Goal: Task Accomplishment & Management: Manage account settings

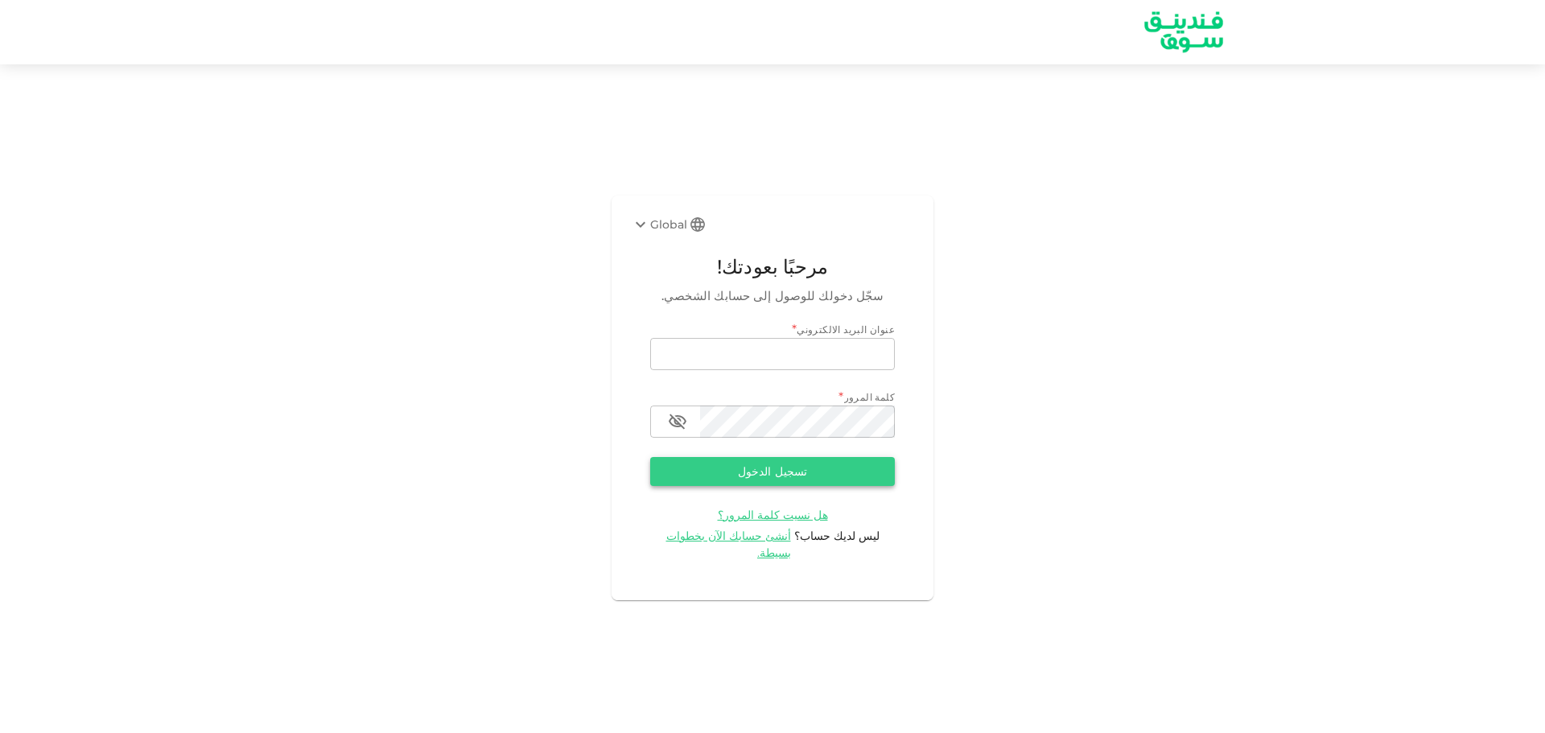
type input "[EMAIL_ADDRESS][DOMAIN_NAME]"
click at [778, 471] on button "تسجيل الدخول" at bounding box center [772, 471] width 245 height 29
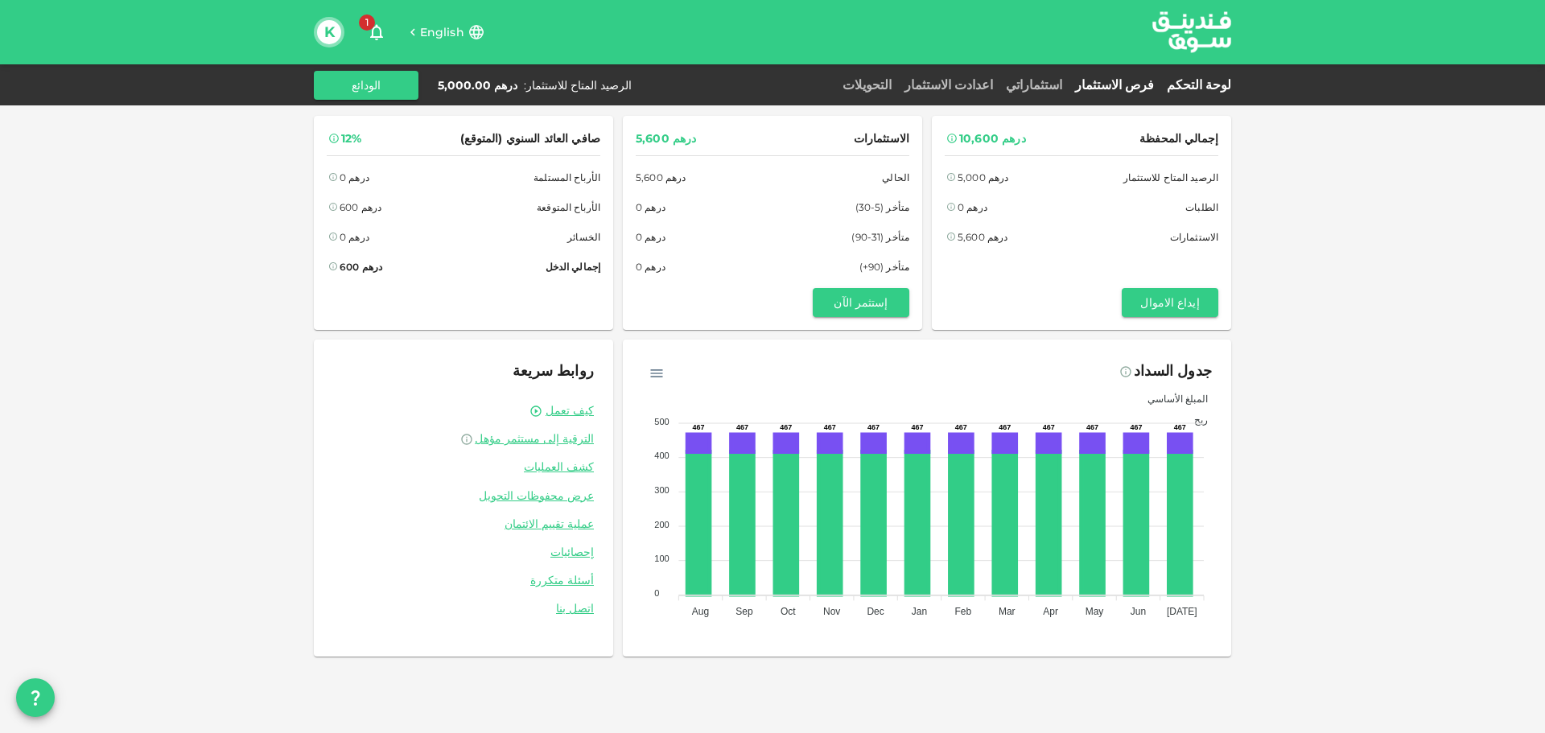
click at [1154, 81] on link "فرص الاستثمار" at bounding box center [1114, 84] width 92 height 15
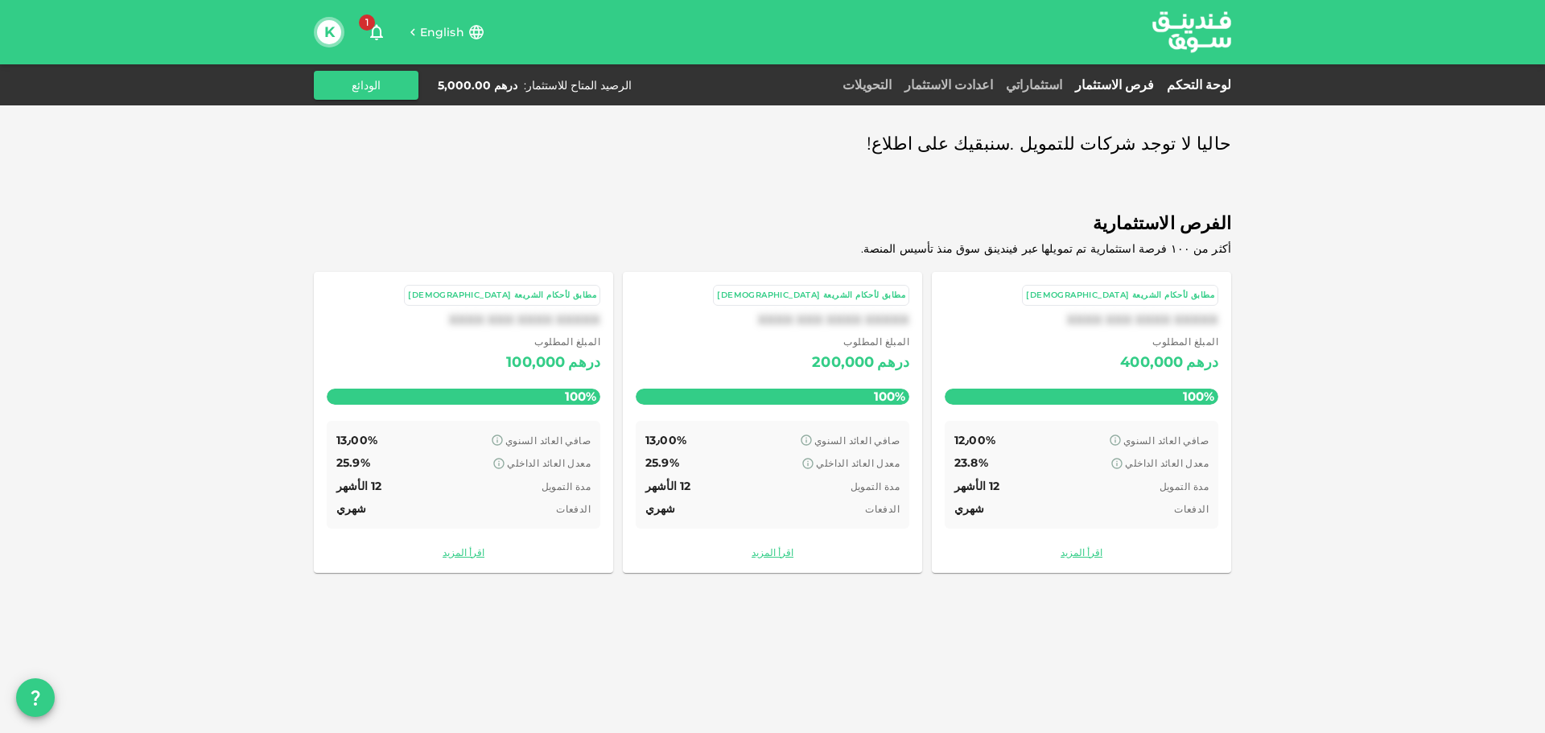
click at [1183, 88] on link "لوحة التحكم" at bounding box center [1195, 84] width 71 height 15
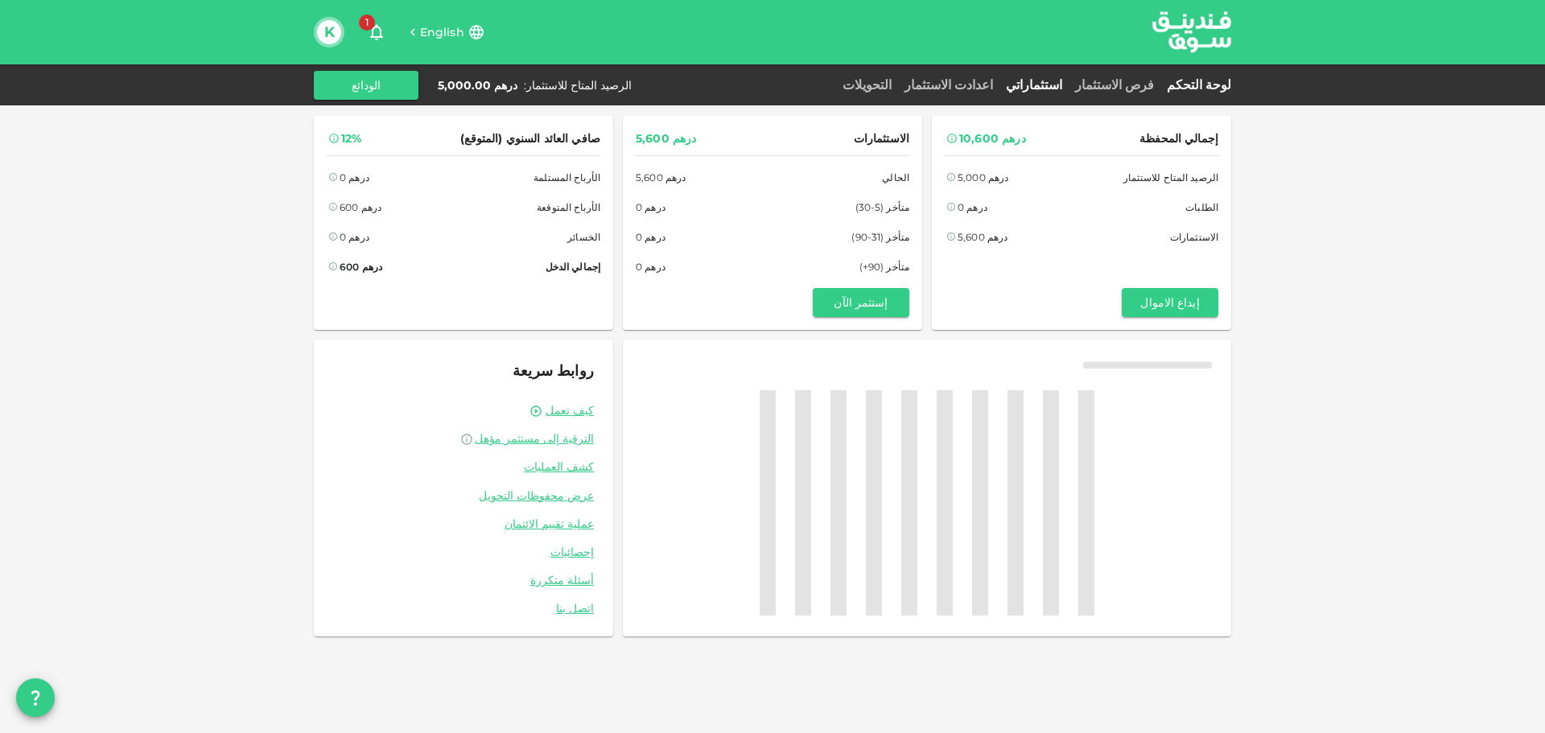
click at [1068, 88] on link "استثماراتي" at bounding box center [1033, 84] width 69 height 15
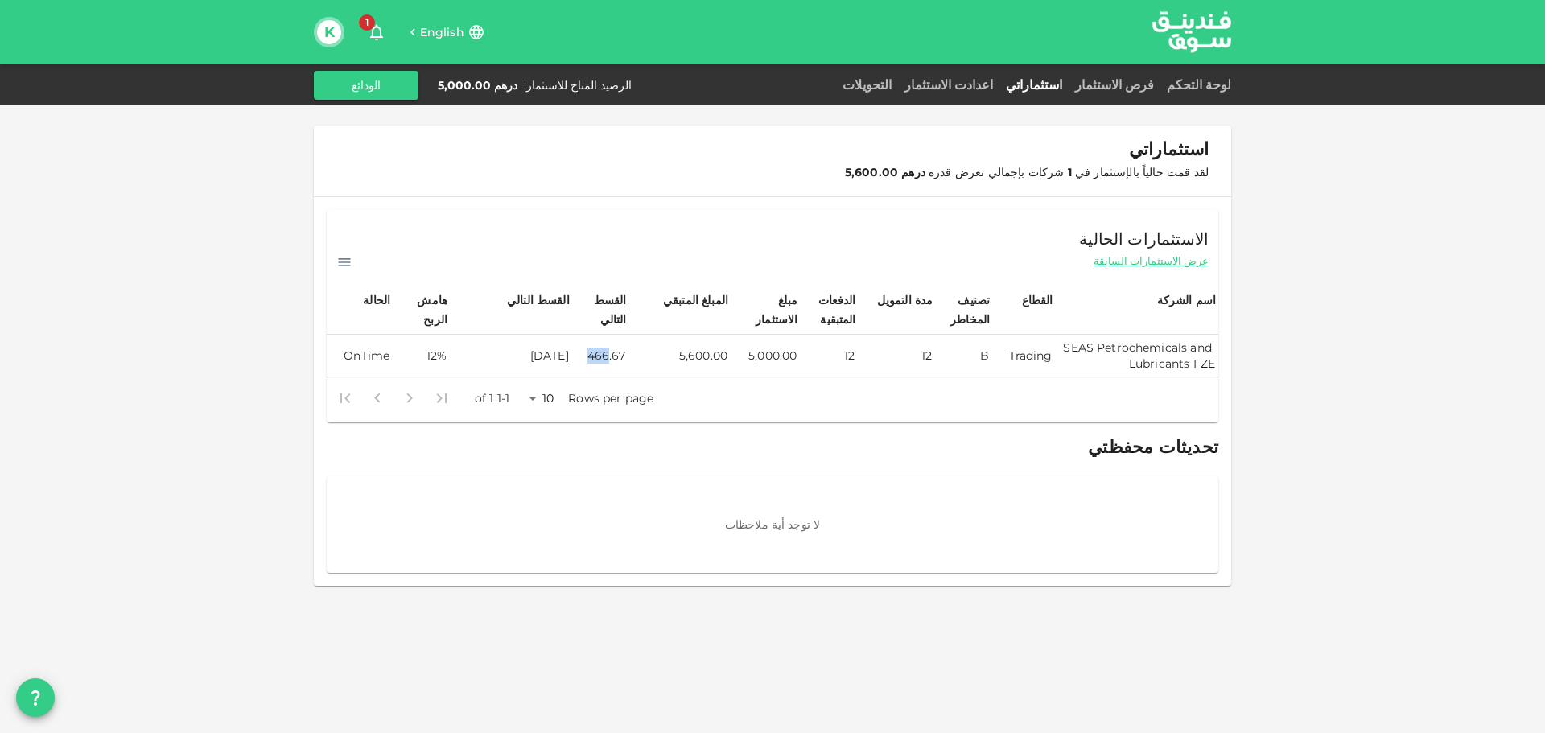
drag, startPoint x: 636, startPoint y: 353, endPoint x: 615, endPoint y: 356, distance: 22.0
click at [615, 356] on tr "SEAS Petrochemicals and Lubricants FZE Trading B 12 12 5,000.00 5,600.00 466.67…" at bounding box center [772, 356] width 891 height 43
click at [615, 356] on td "466.67" at bounding box center [600, 356] width 57 height 43
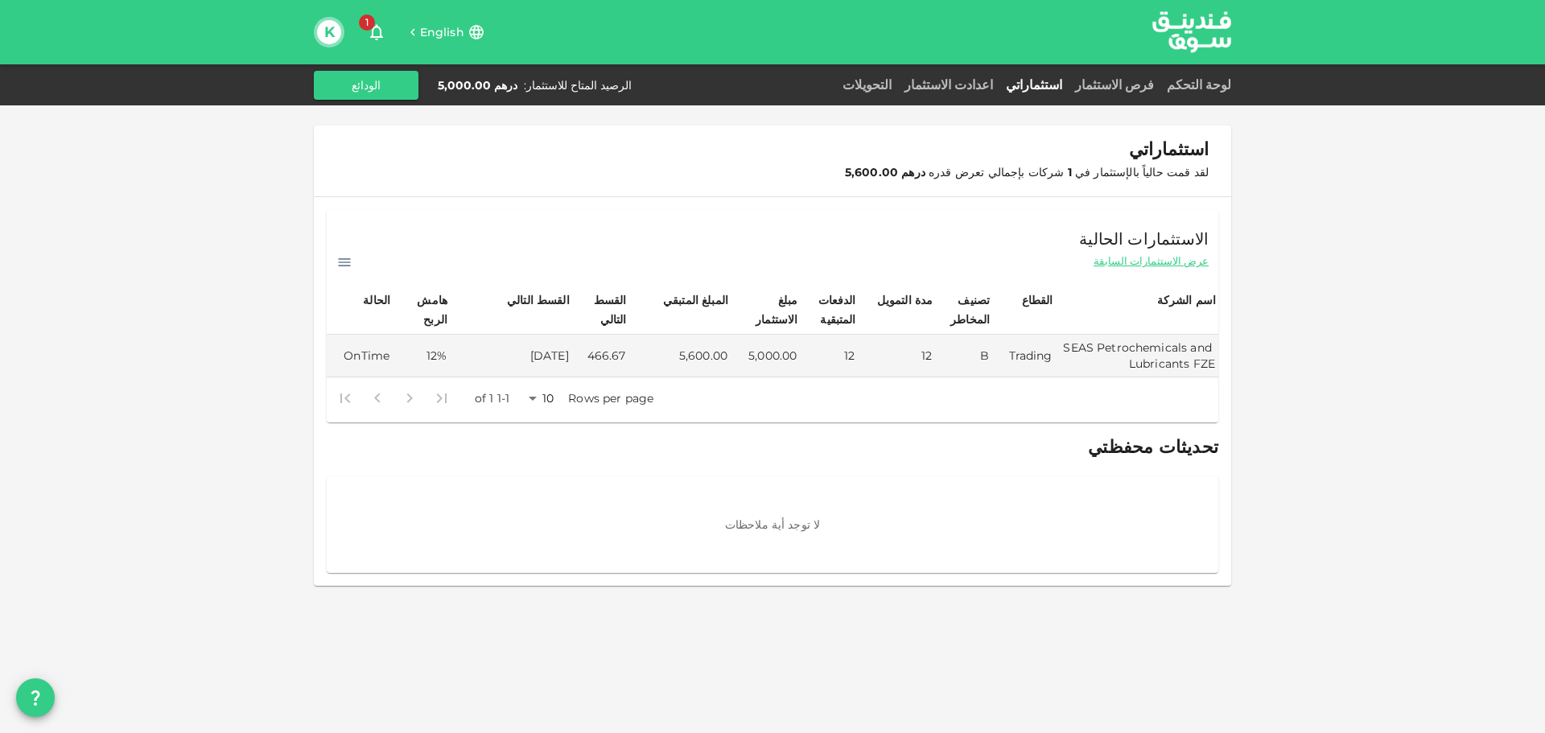
click at [1294, 355] on div "استثماراتي لقد قمت حالياً بالإستثمار في 1 شركات بإجمالي تعرض قدره درهم 5,600.00…" at bounding box center [772, 366] width 1545 height 733
click at [1130, 93] on div "فرص الاستثمار" at bounding box center [1114, 85] width 92 height 19
click at [1155, 89] on link "فرص الاستثمار" at bounding box center [1114, 84] width 92 height 15
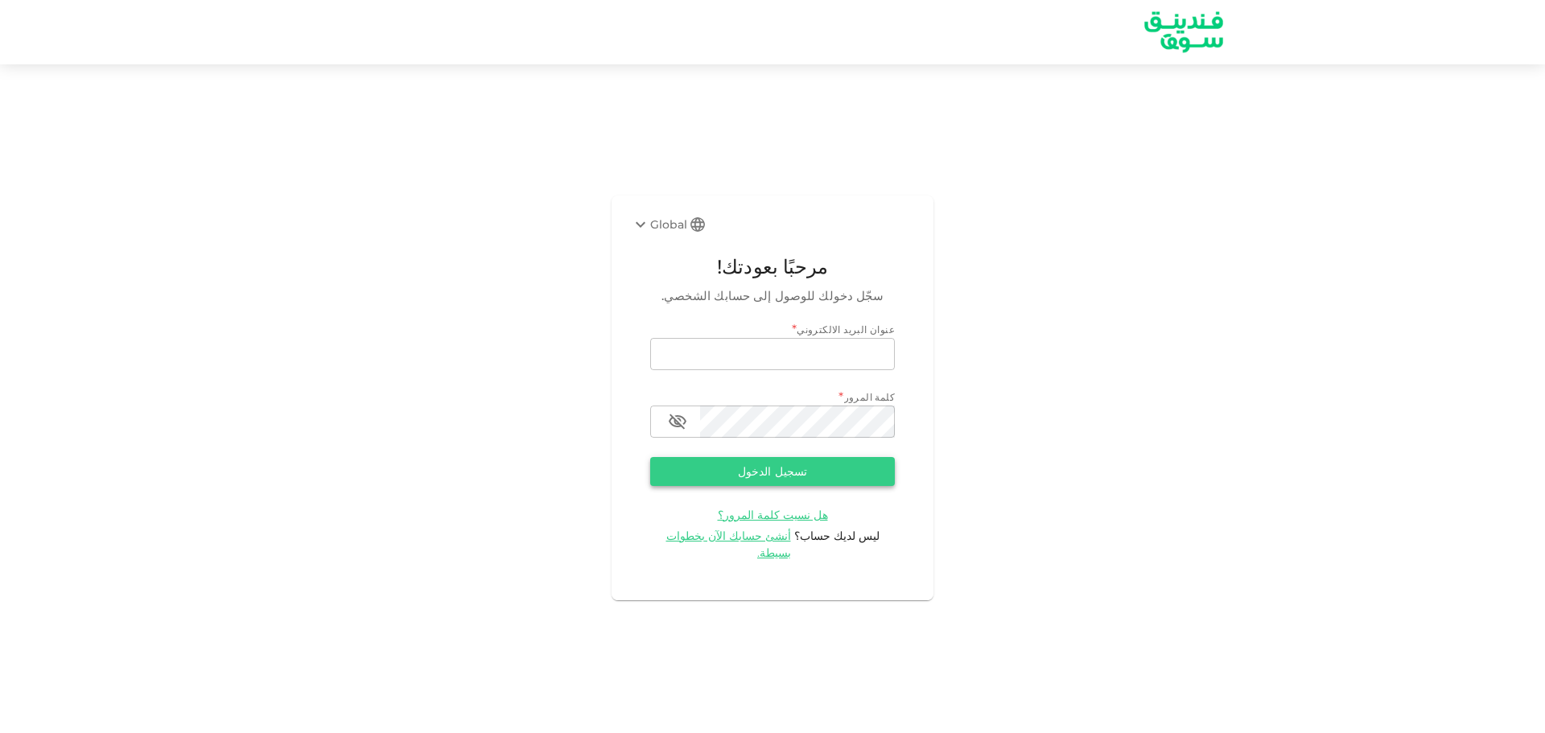
type input "[EMAIL_ADDRESS][DOMAIN_NAME]"
drag, startPoint x: 825, startPoint y: 474, endPoint x: 905, endPoint y: 447, distance: 84.0
click at [825, 474] on button "تسجيل الدخول" at bounding box center [772, 471] width 245 height 29
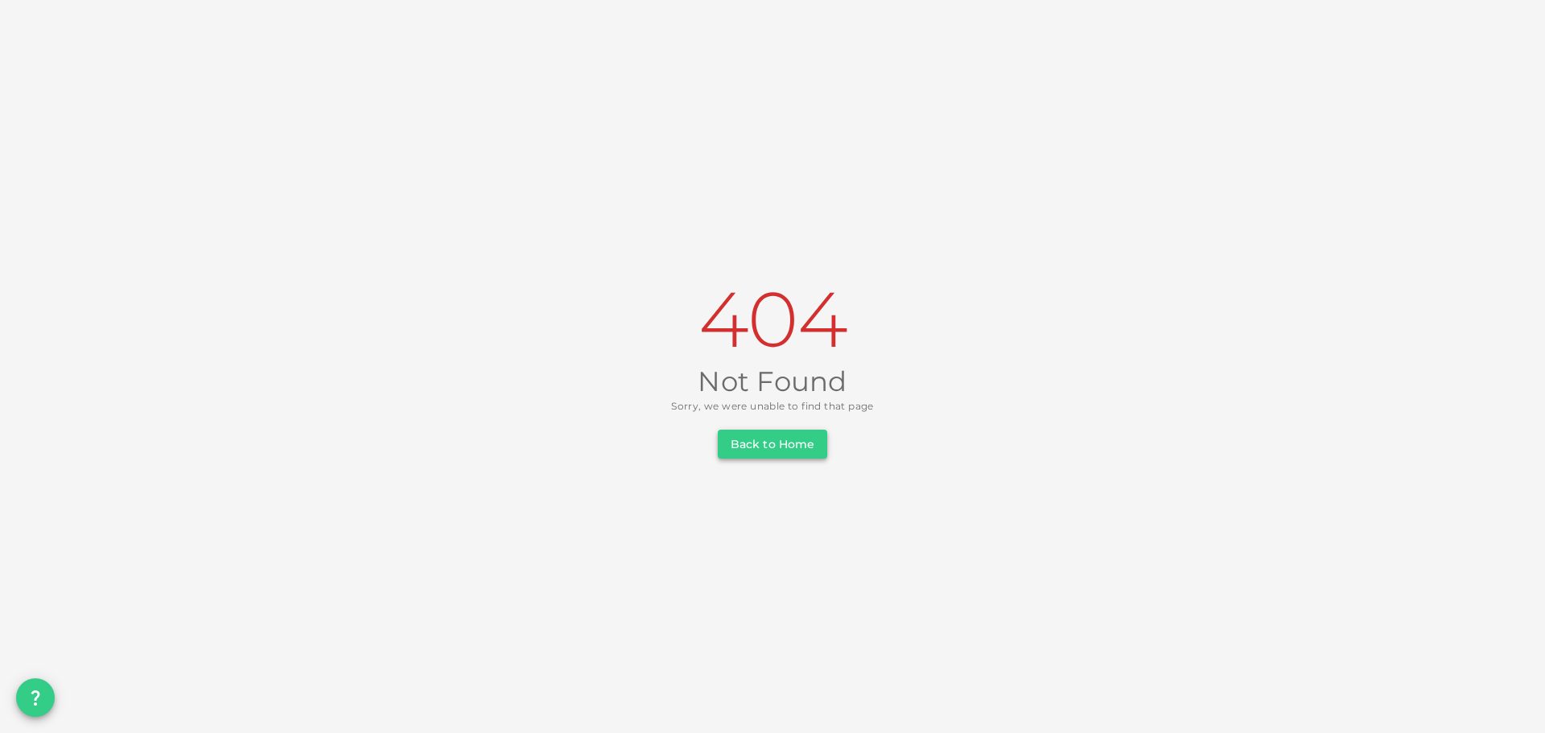
click at [804, 445] on button "Back to Home" at bounding box center [772, 444] width 109 height 29
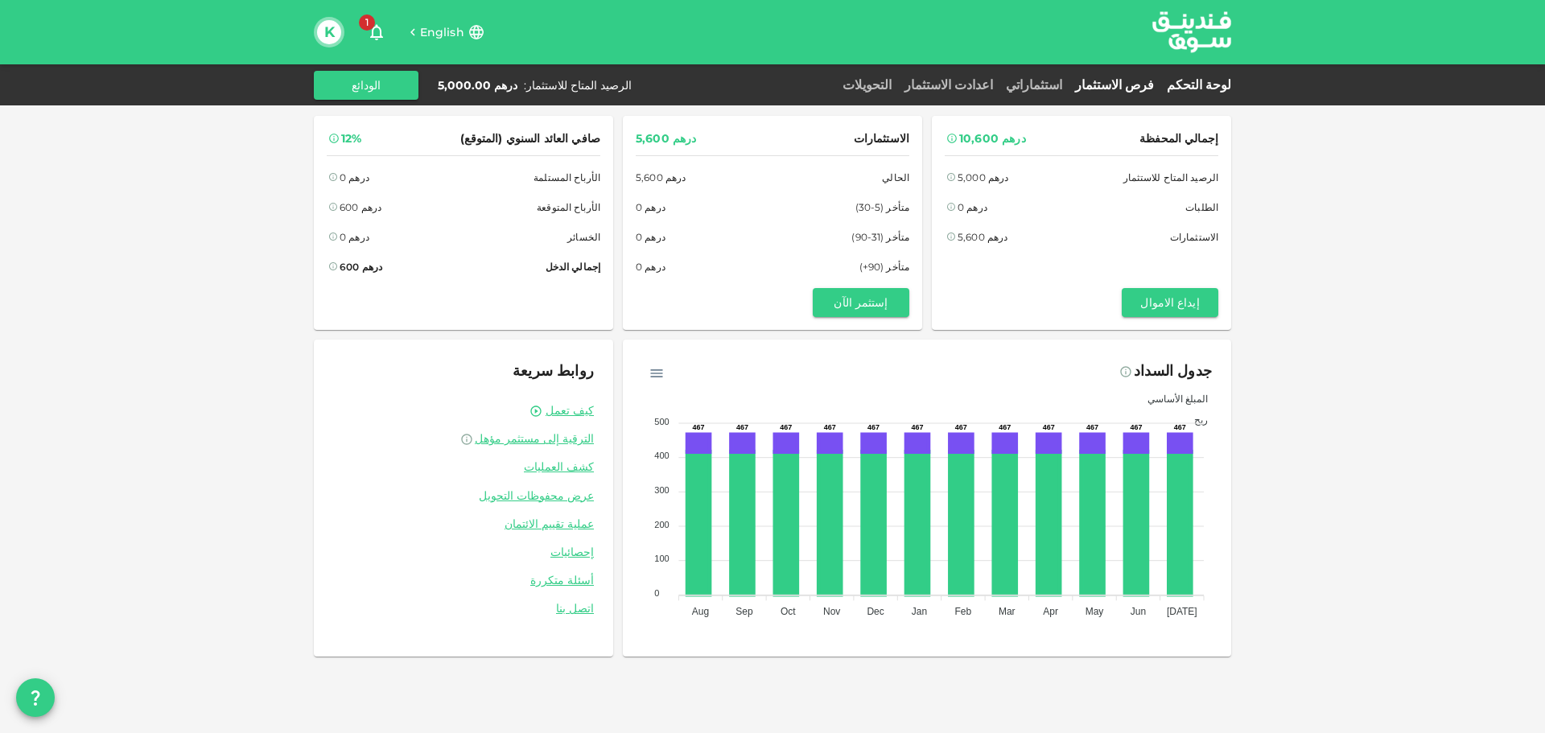
click at [1127, 84] on link "فرص الاستثمار" at bounding box center [1114, 84] width 92 height 15
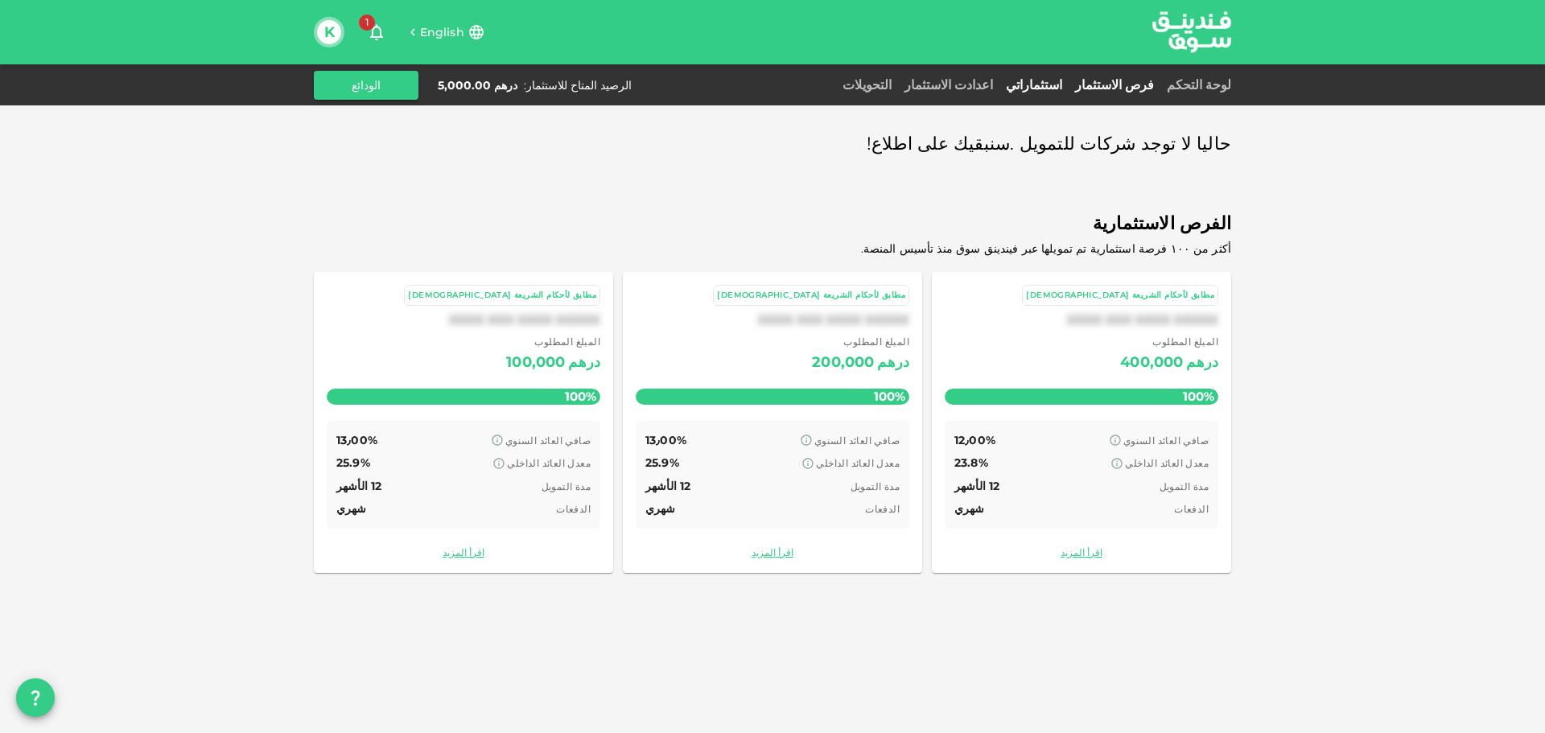
click at [1055, 84] on link "استثماراتي" at bounding box center [1033, 84] width 69 height 15
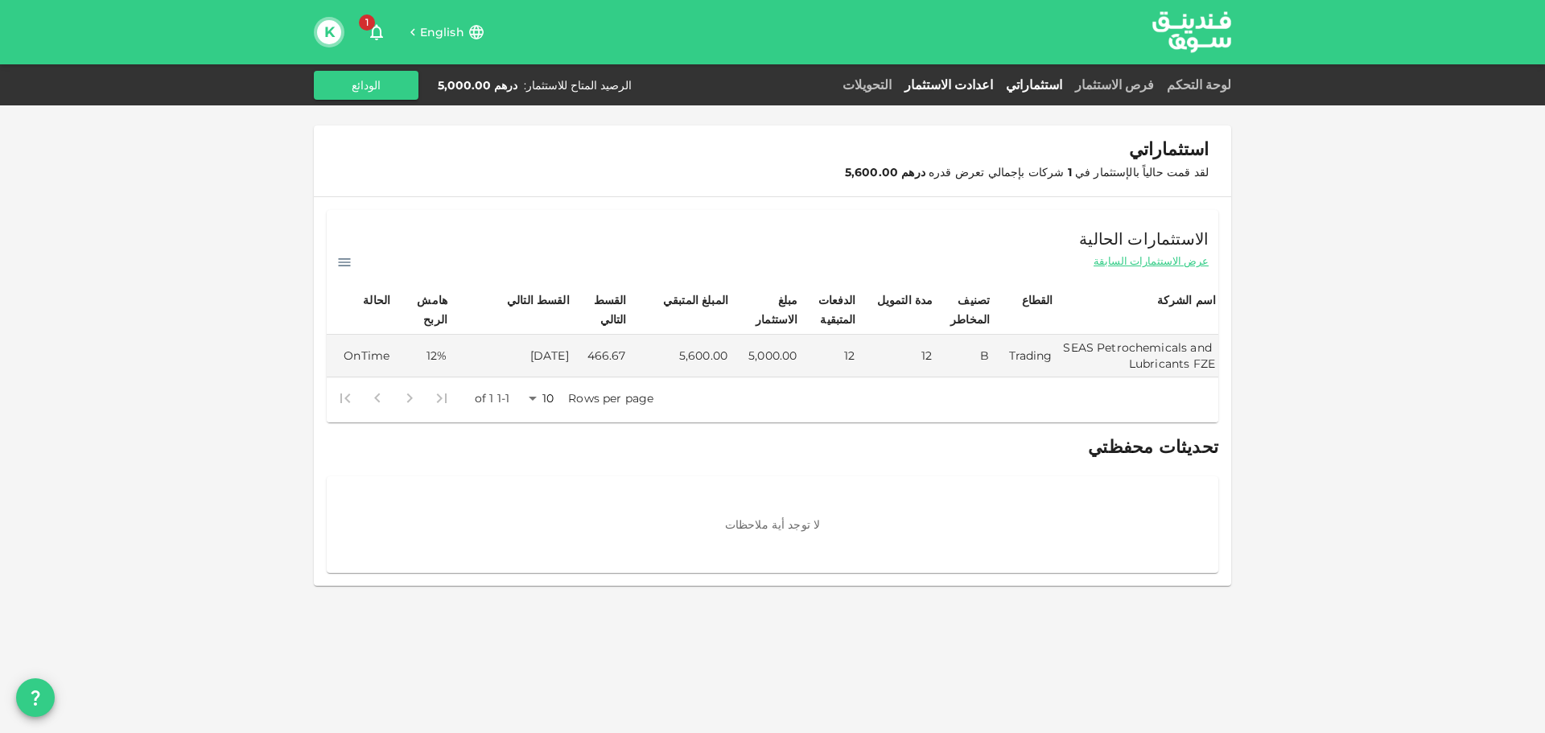
click at [986, 84] on link "اعدادت الاستثمار" at bounding box center [948, 84] width 101 height 15
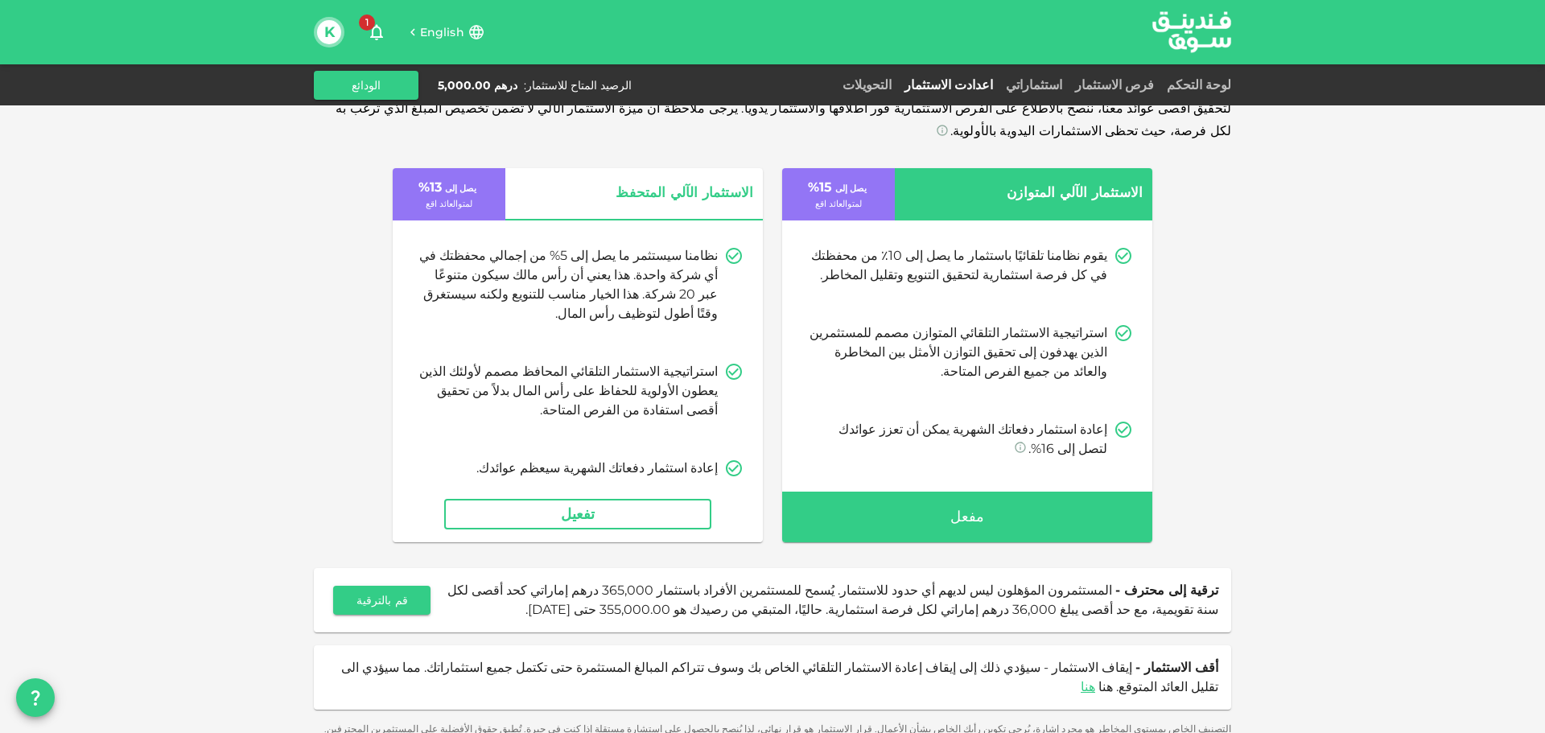
scroll to position [24, 0]
